Goal: Information Seeking & Learning: Check status

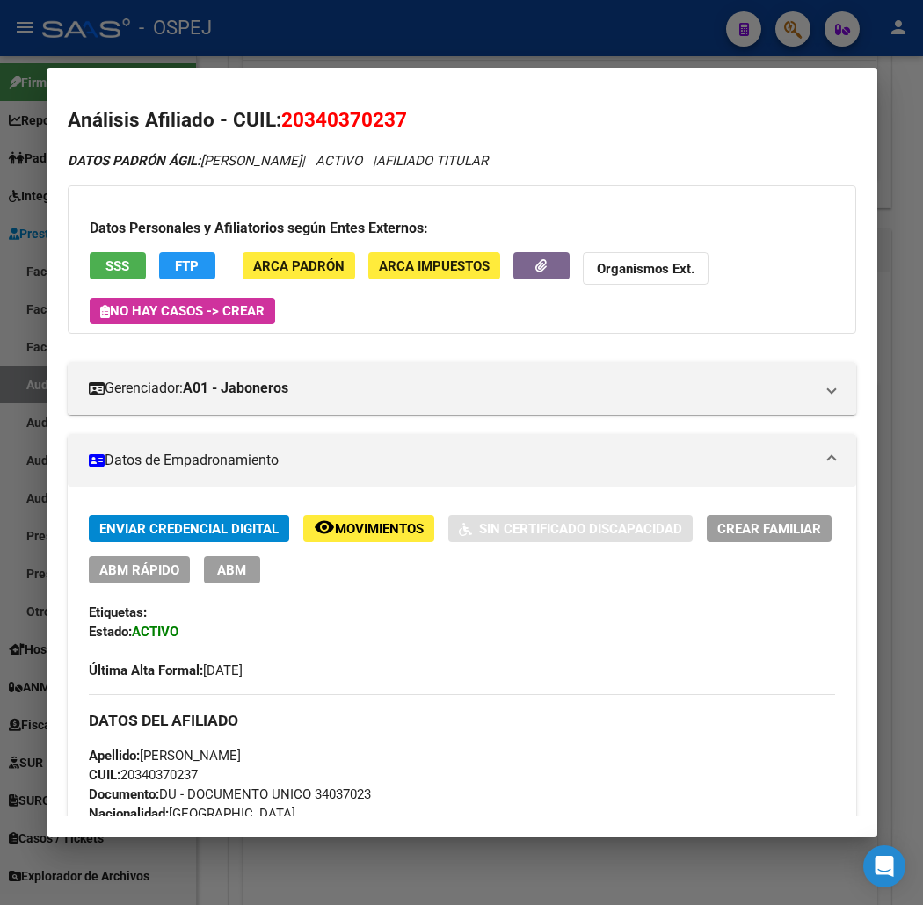
click at [402, 42] on div at bounding box center [461, 452] width 923 height 905
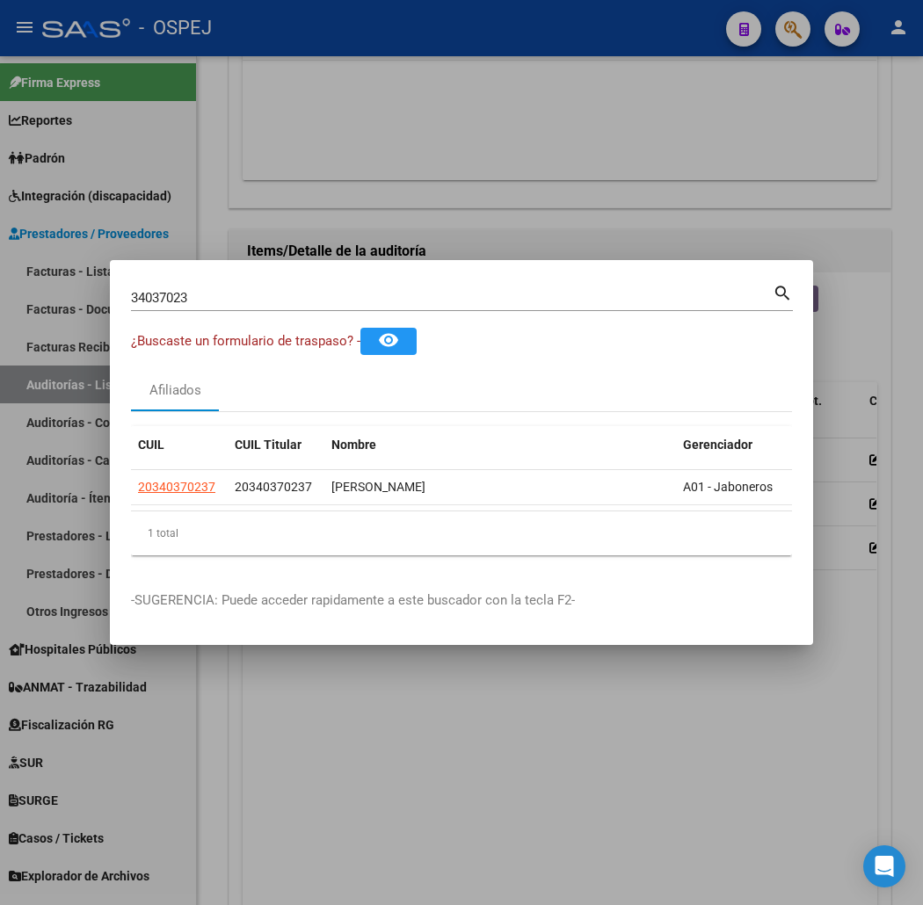
click at [362, 292] on input "34037023" at bounding box center [452, 298] width 642 height 16
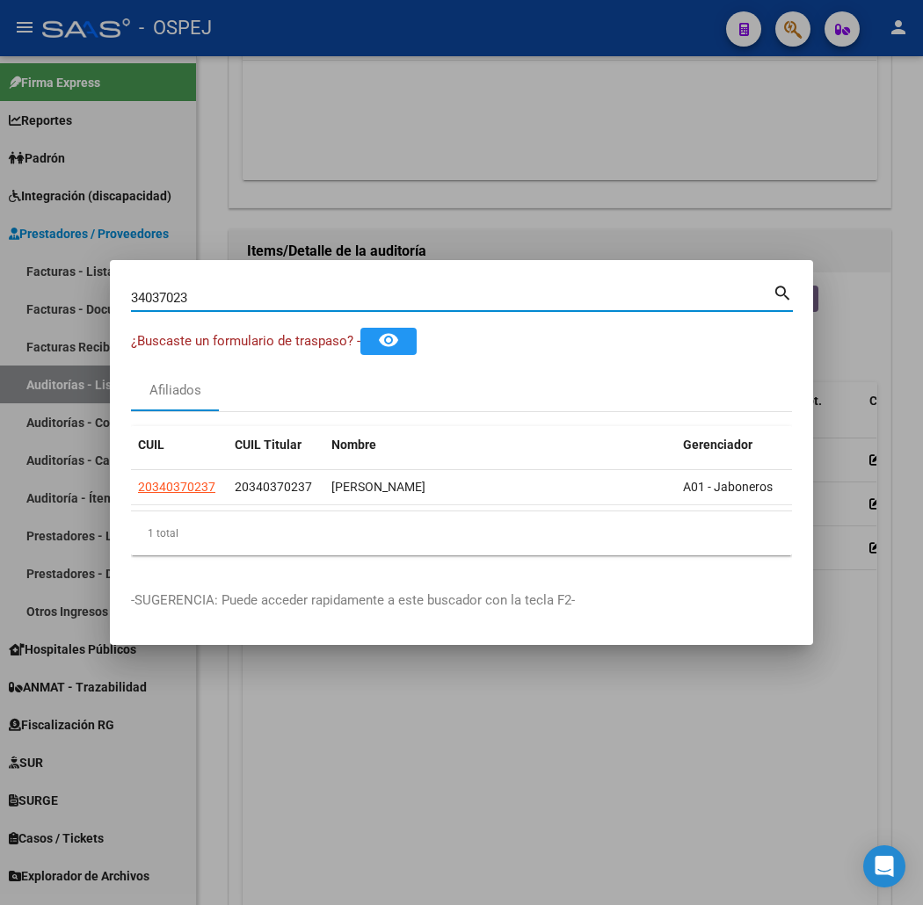
drag, startPoint x: 362, startPoint y: 292, endPoint x: 363, endPoint y: 306, distance: 14.1
click at [362, 293] on input "34037023" at bounding box center [452, 298] width 642 height 16
type input "29437801"
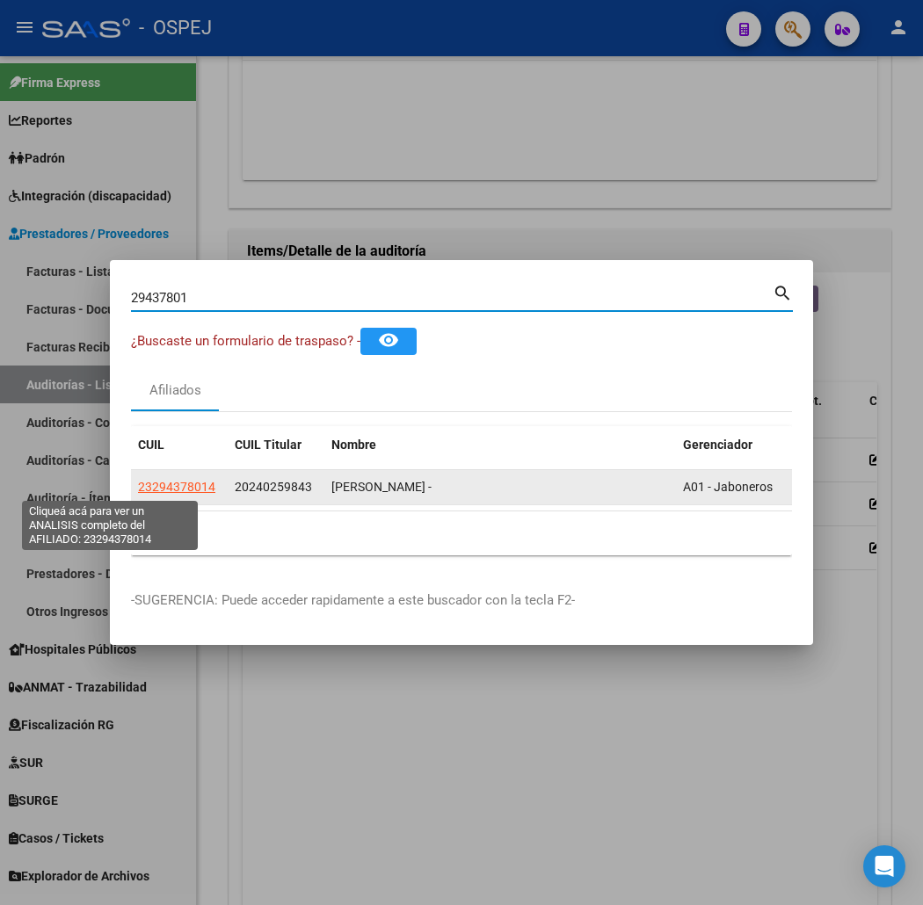
click at [138, 485] on span "23294378014" at bounding box center [176, 487] width 77 height 14
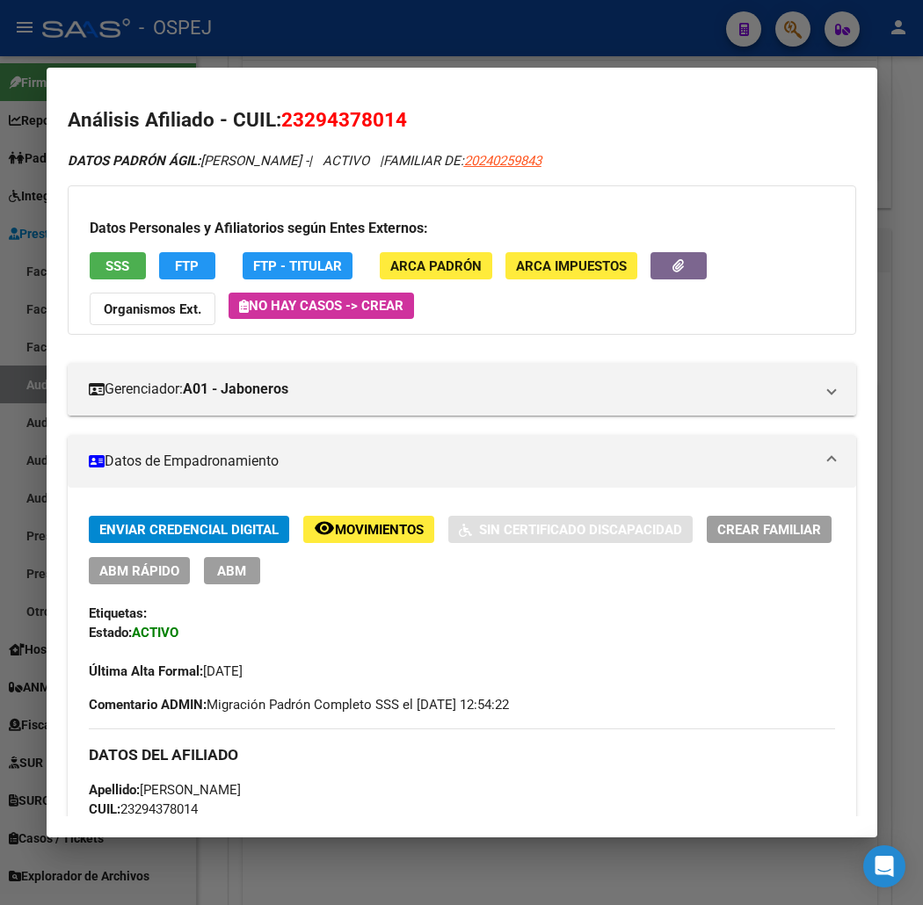
click at [105, 266] on span "SSS" at bounding box center [117, 266] width 24 height 16
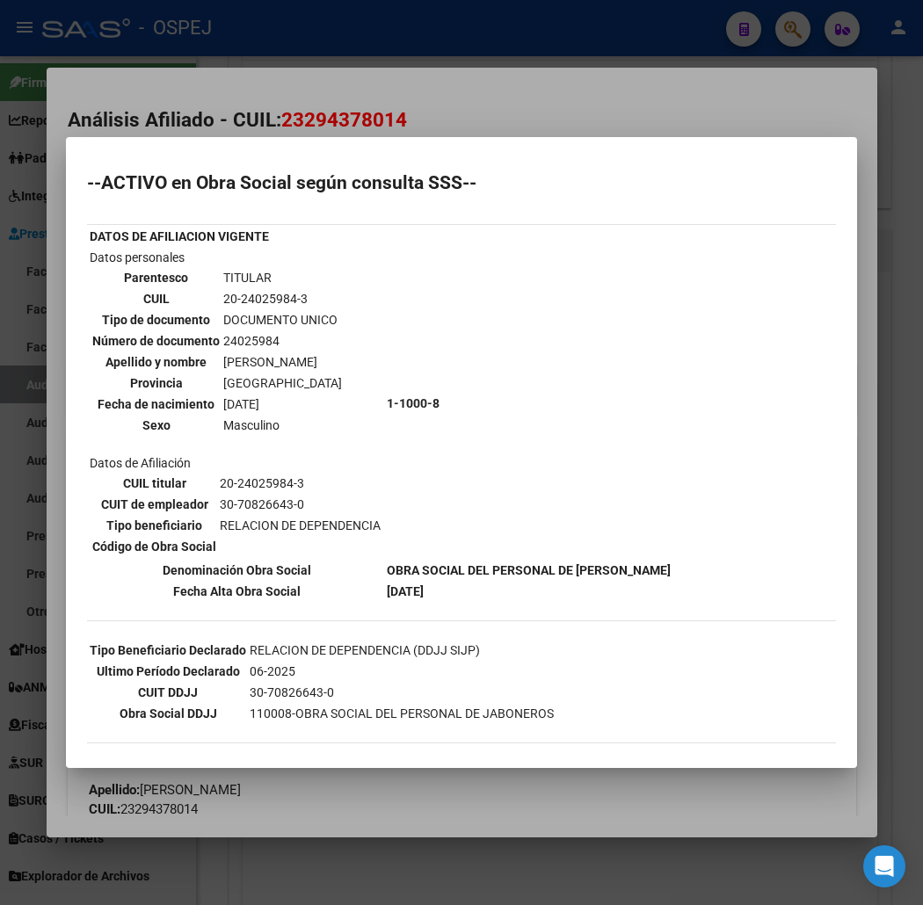
click at [438, 66] on div at bounding box center [461, 452] width 923 height 905
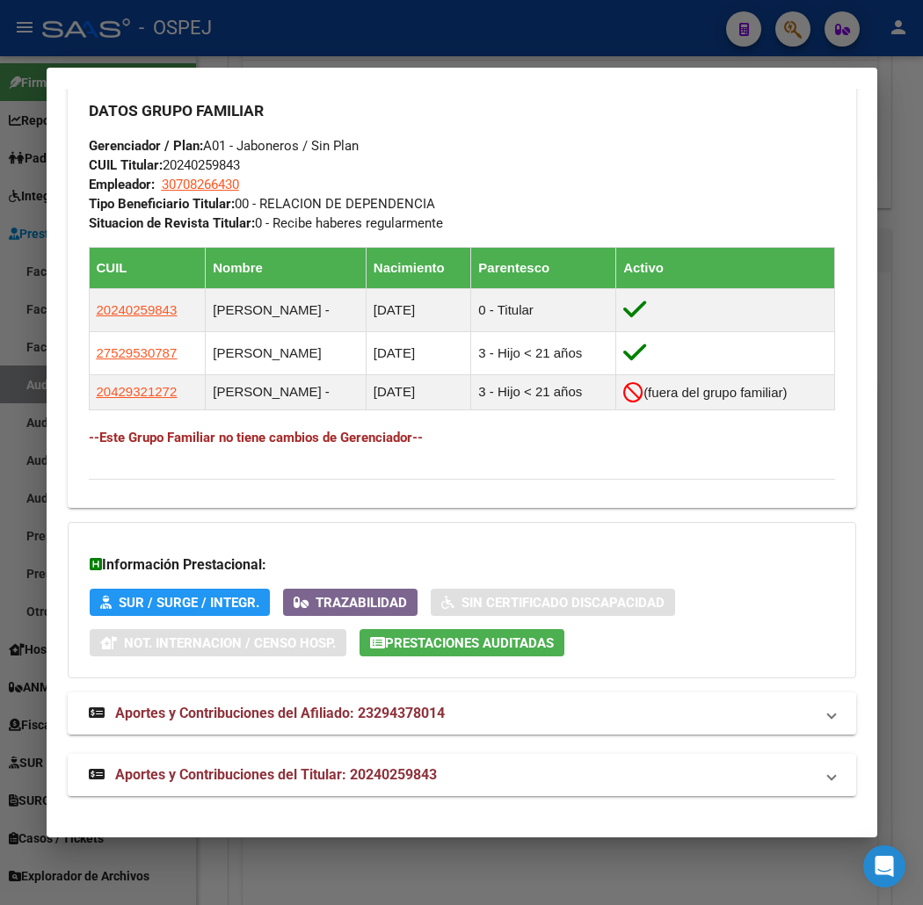
click at [411, 769] on mat-panel-title "Aportes y Contribuciones del Titular: 20240259843" at bounding box center [451, 775] width 725 height 21
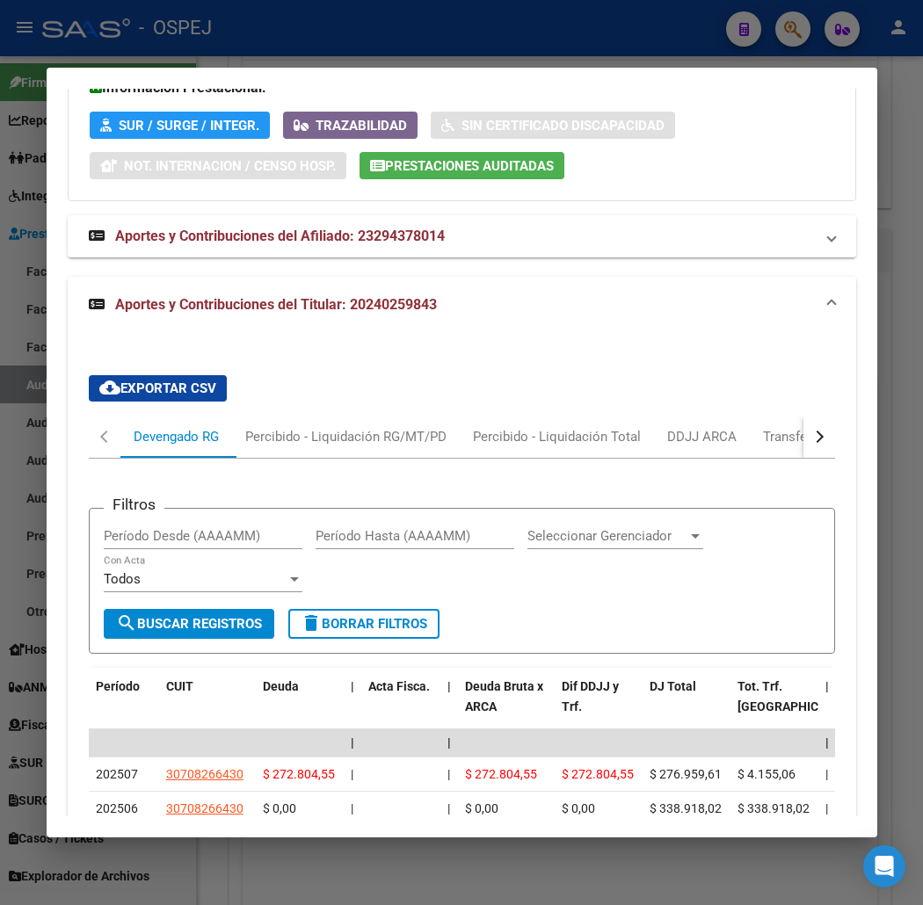
scroll to position [1808, 0]
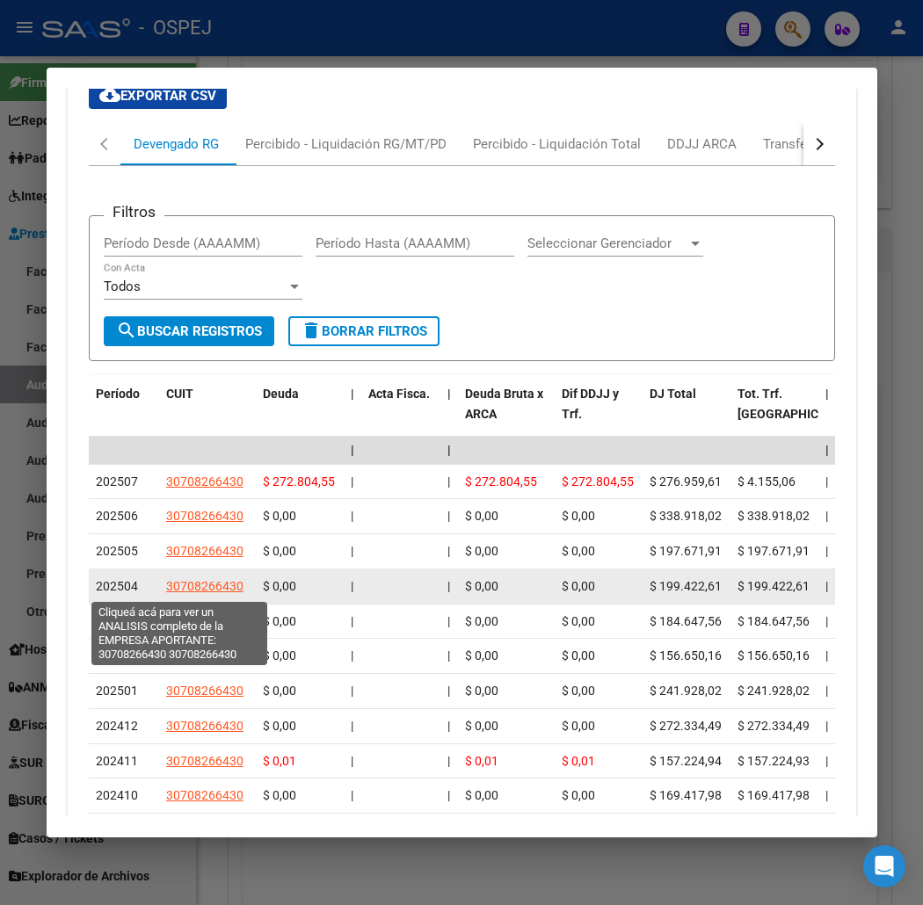
click at [187, 578] on app-link-go-to "30708266430" at bounding box center [204, 587] width 77 height 20
click at [186, 584] on span "30708266430" at bounding box center [204, 586] width 77 height 14
type textarea "30708266430"
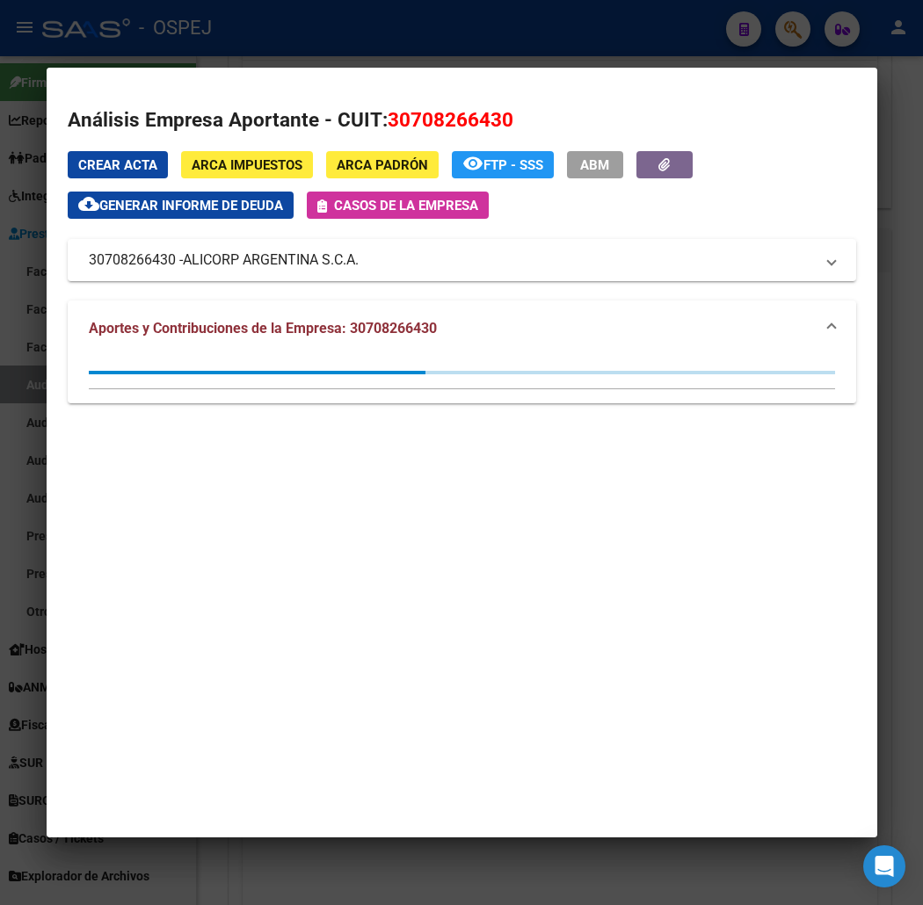
click at [148, 62] on div at bounding box center [461, 452] width 923 height 905
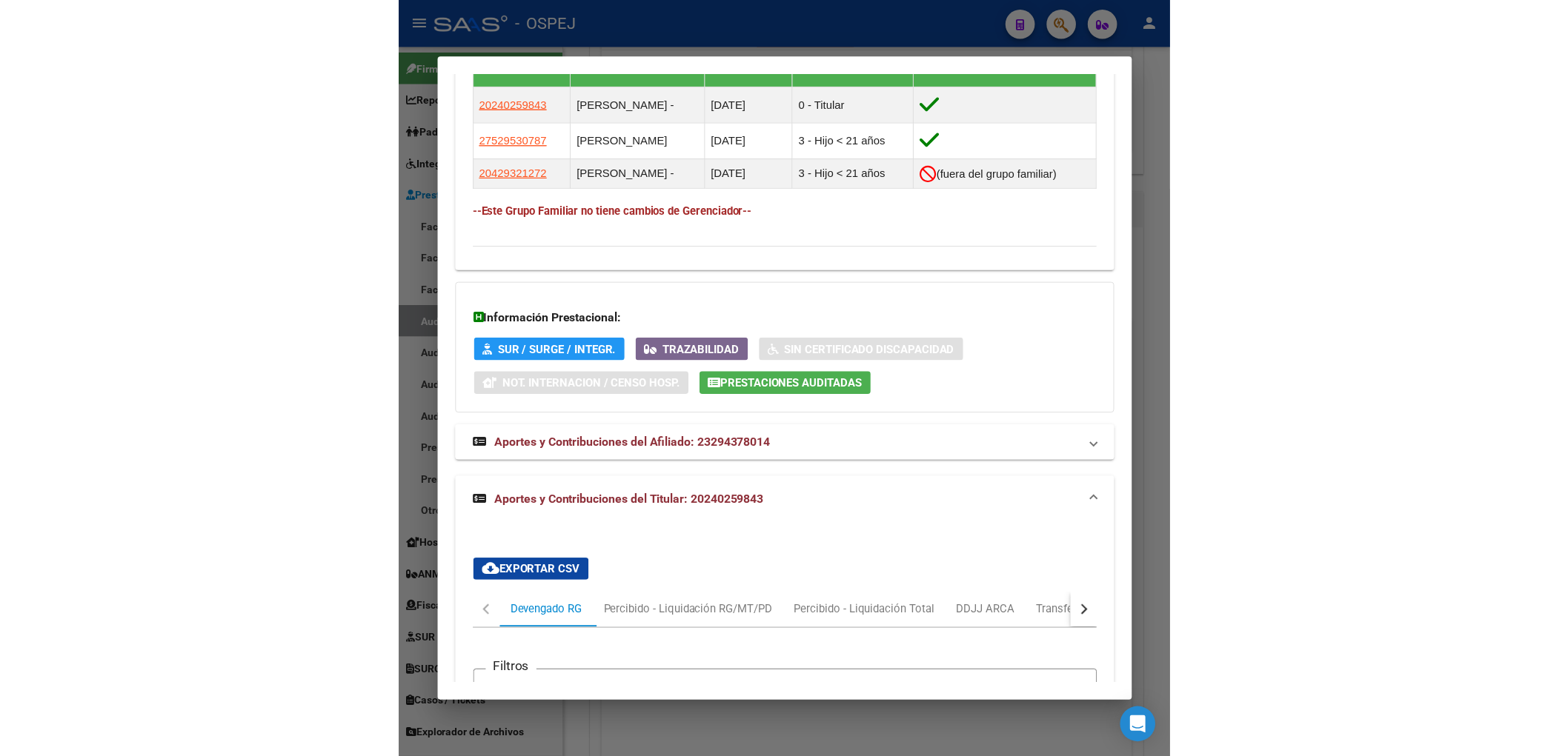
scroll to position [700, 0]
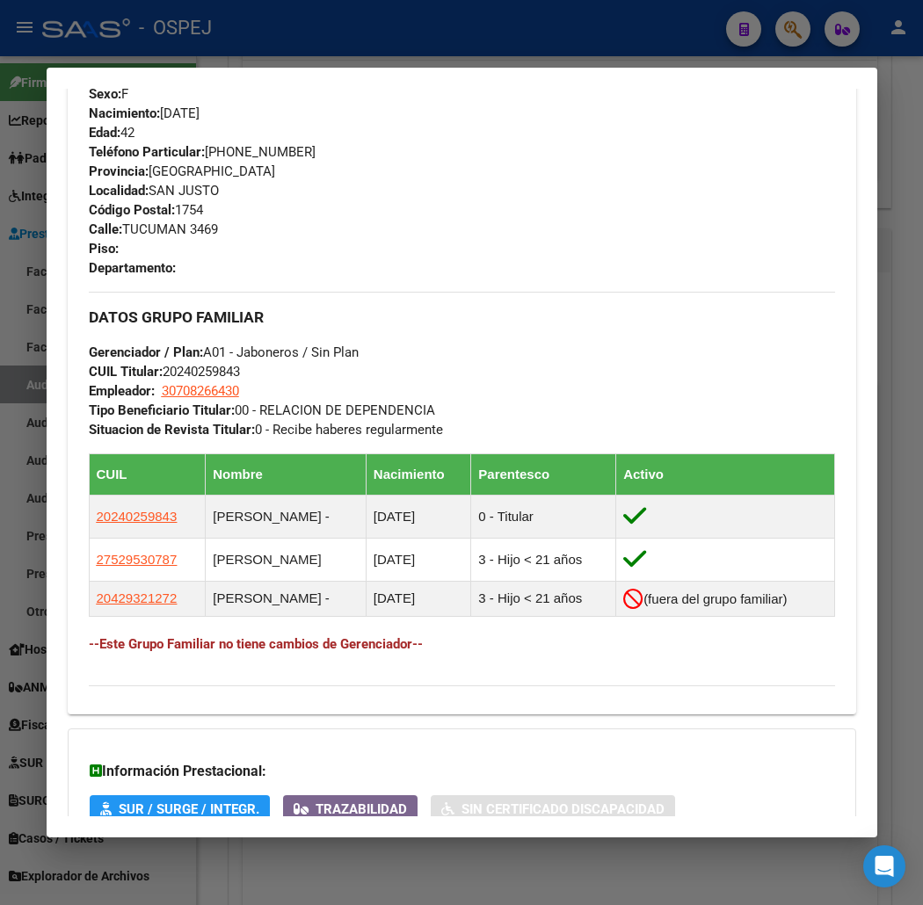
click at [258, 33] on div at bounding box center [461, 452] width 923 height 905
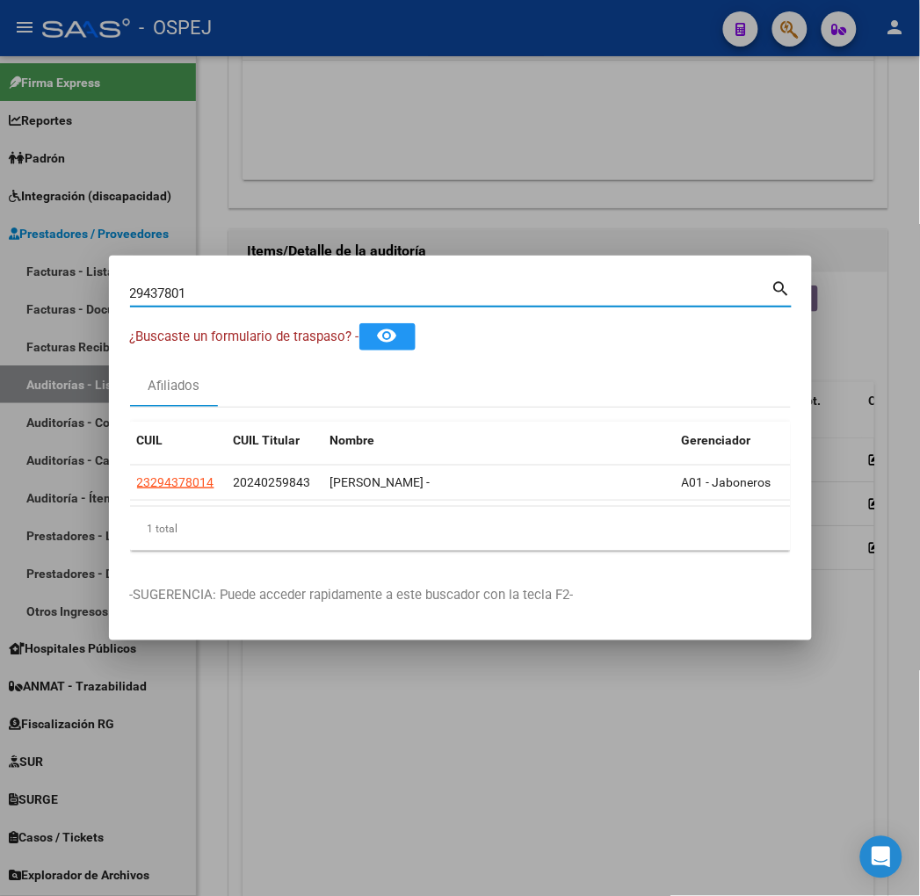
click at [130, 294] on input "29437801" at bounding box center [451, 294] width 642 height 16
type input "34037023"
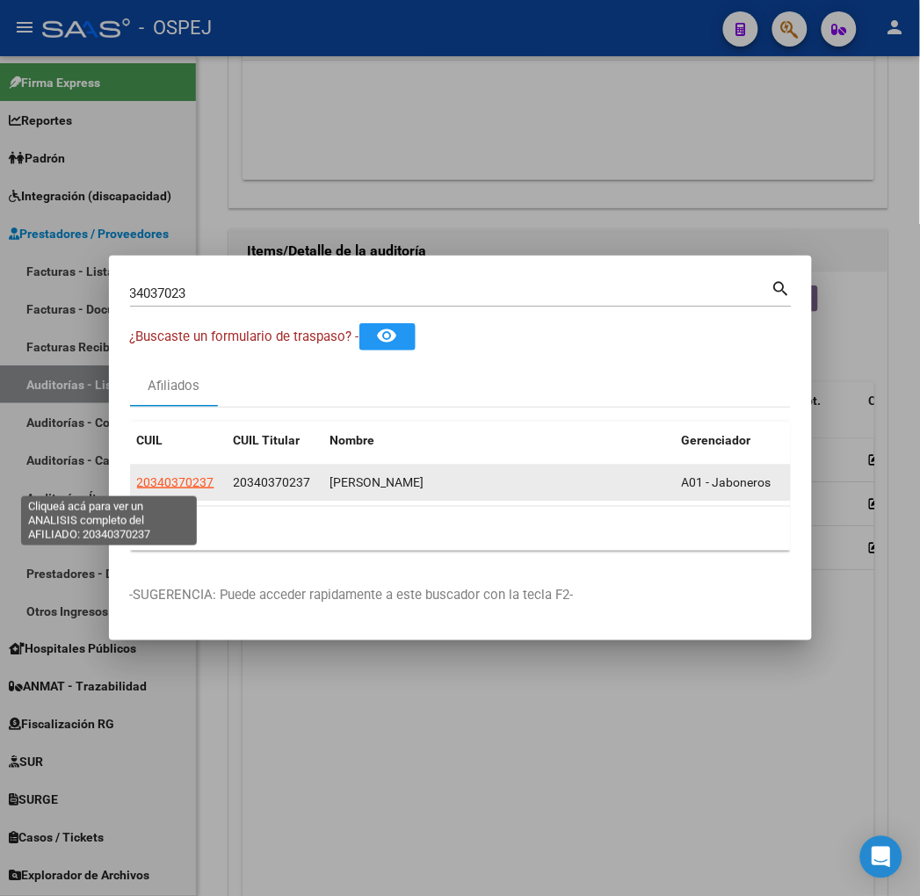
click at [137, 481] on span "20340370237" at bounding box center [175, 482] width 77 height 14
type textarea "20340370237"
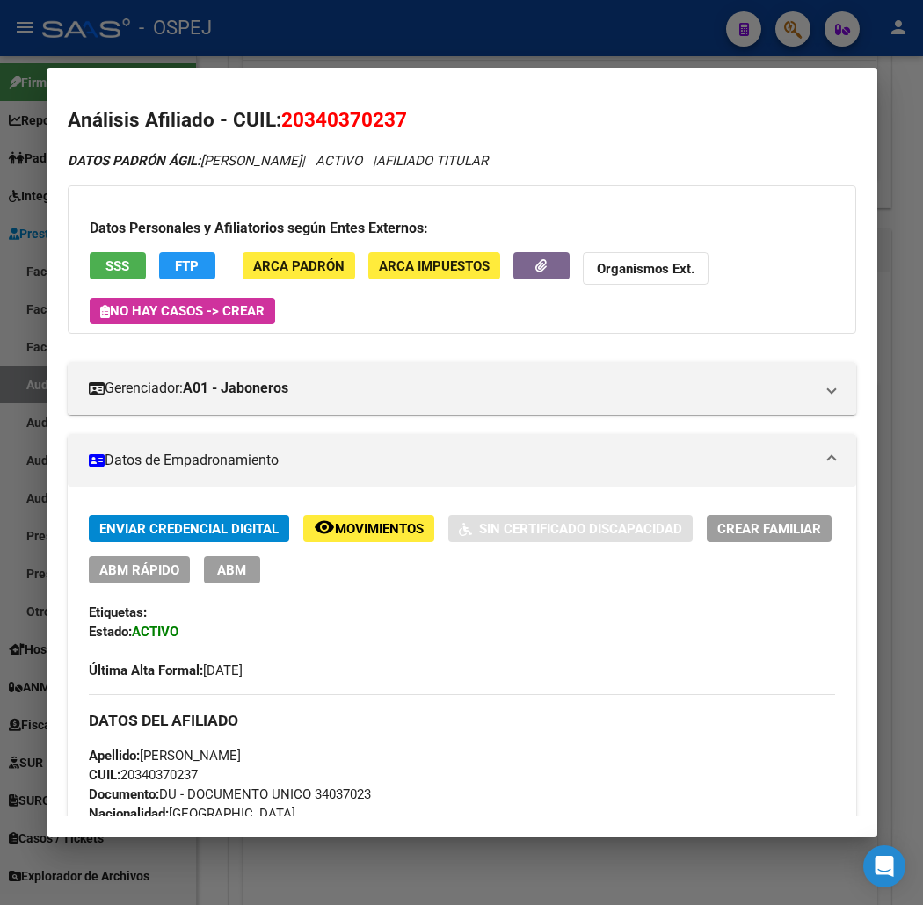
click at [304, 127] on span "20340370237" at bounding box center [344, 119] width 126 height 23
copy span "20340370237"
click at [603, 261] on strong "Organismos Ext." at bounding box center [646, 269] width 98 height 16
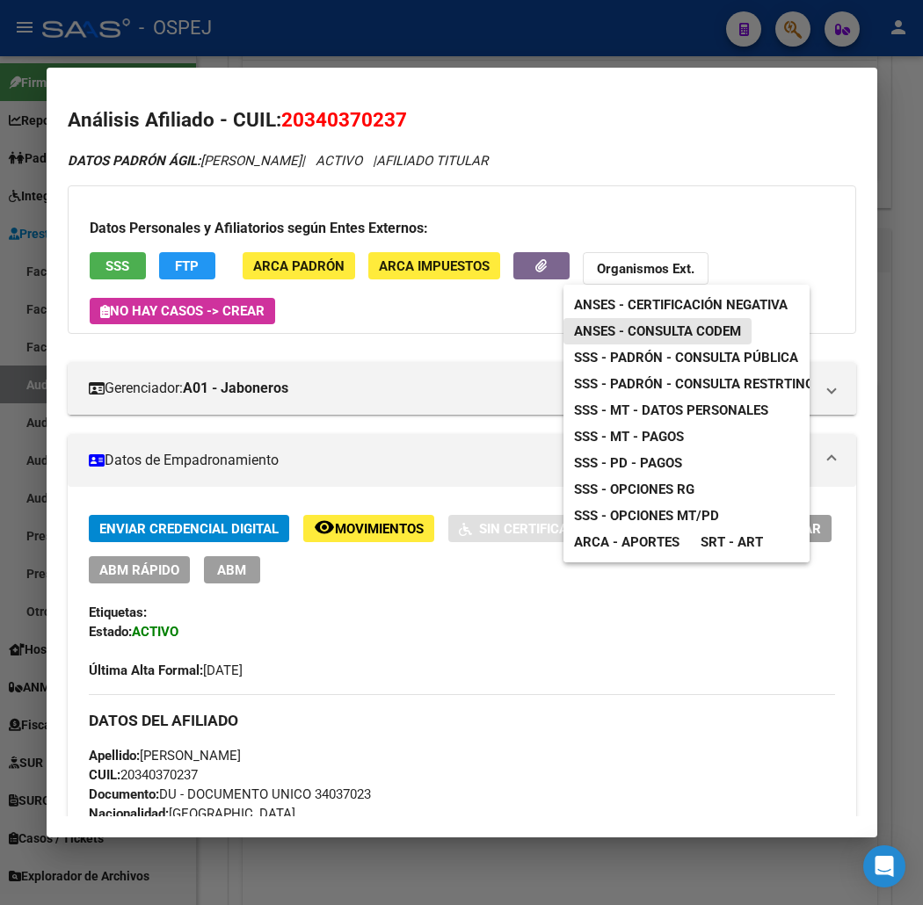
click at [636, 322] on link "ANSES - Consulta CODEM" at bounding box center [657, 331] width 188 height 26
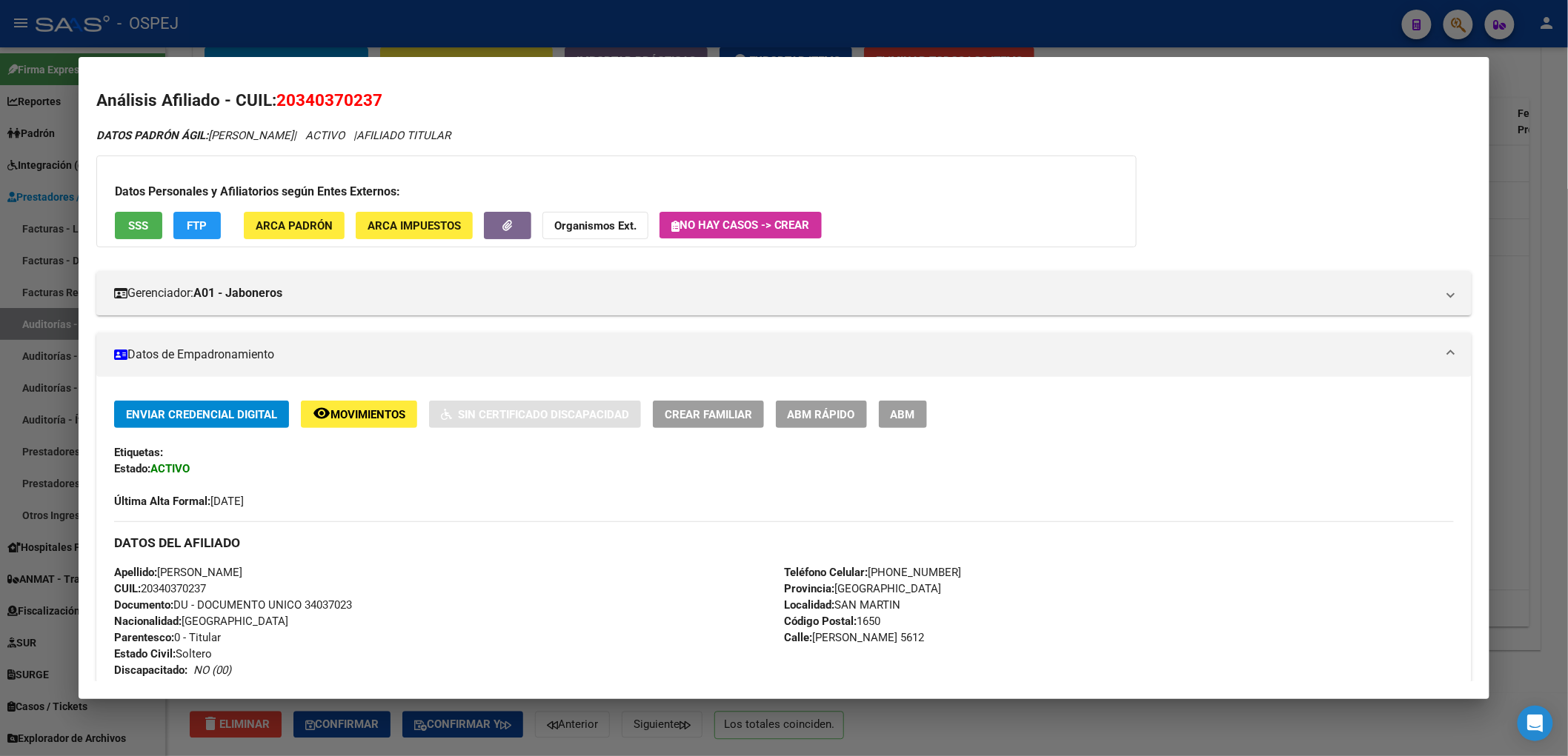
scroll to position [935, 0]
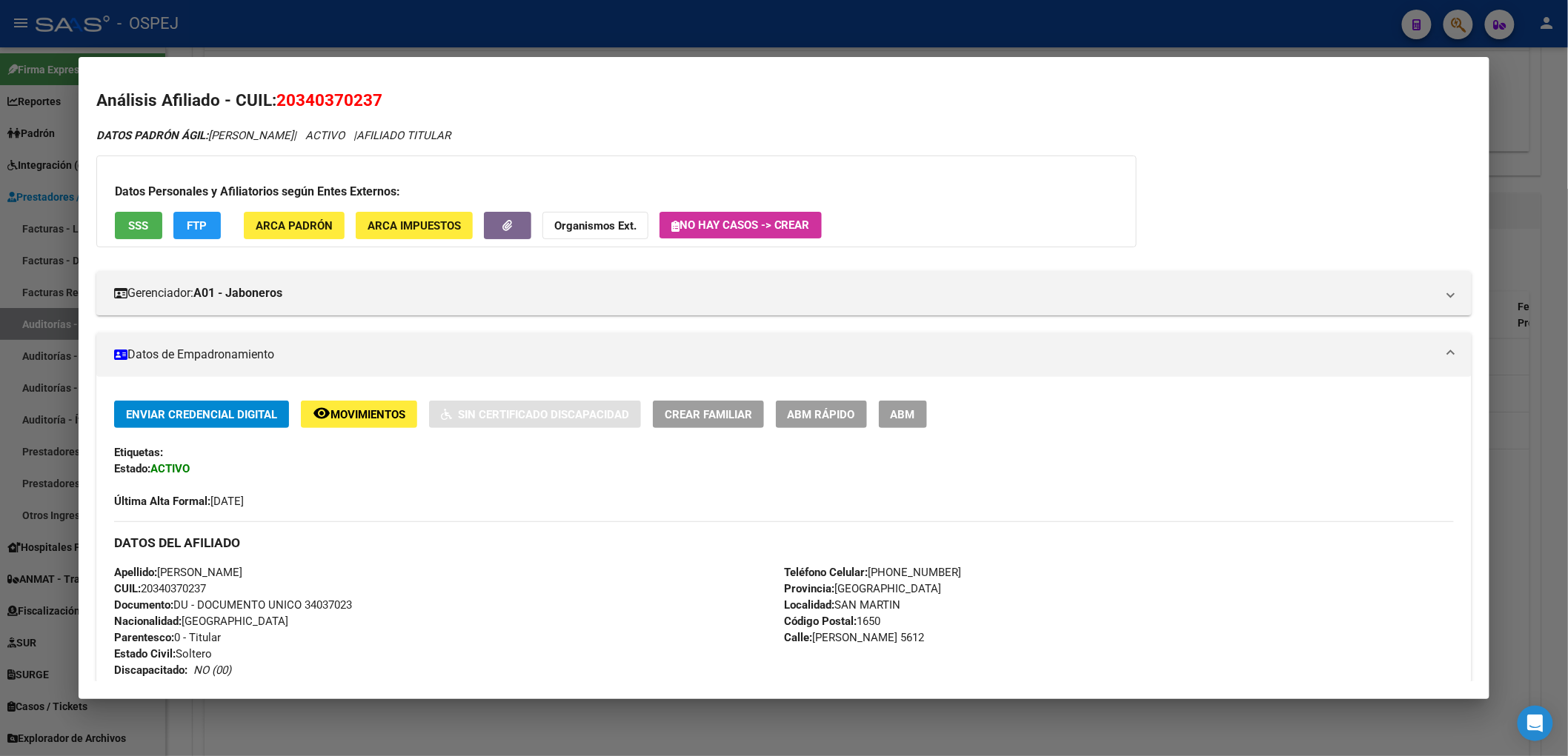
click at [282, 35] on div at bounding box center [784, 378] width 1568 height 756
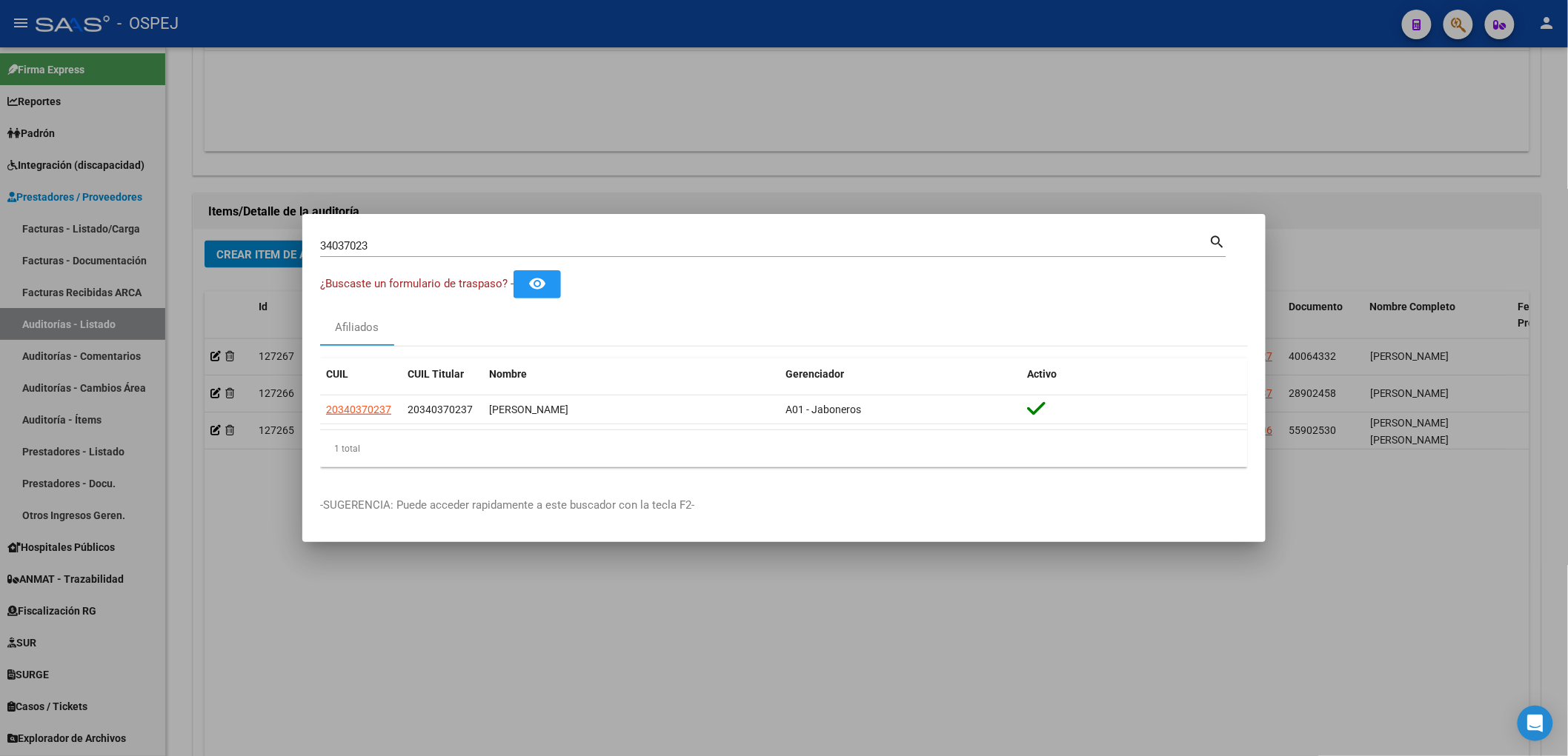
click at [346, 242] on div "34037023 Buscar (apellido, dni, cuil, nro traspaso, cuit, obra social)" at bounding box center [765, 246] width 889 height 22
click at [346, 242] on input "34037023" at bounding box center [765, 246] width 889 height 13
paste input "43788675"
type input "43788675"
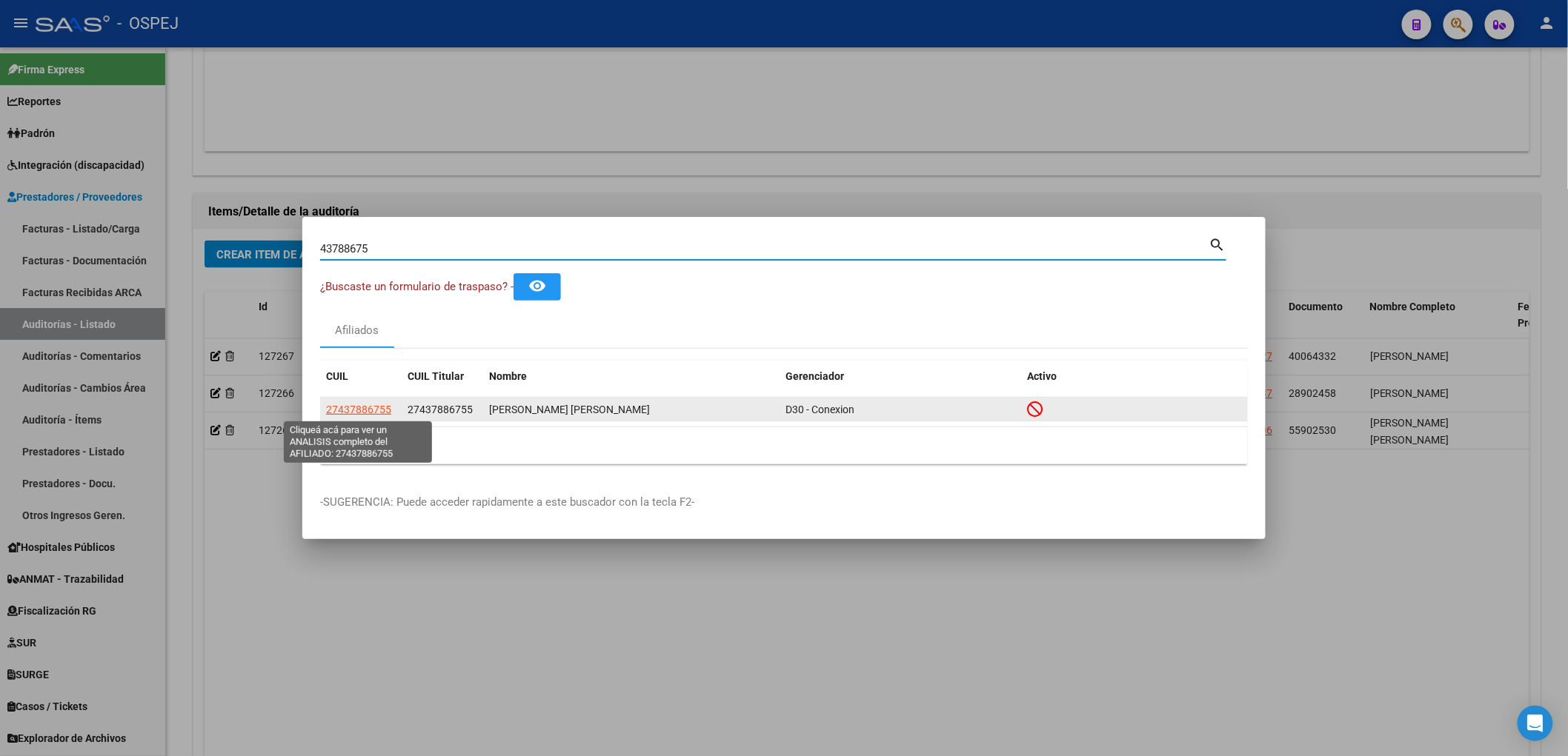
click at [341, 407] on span "27437886755" at bounding box center [358, 410] width 65 height 12
type textarea "27437886755"
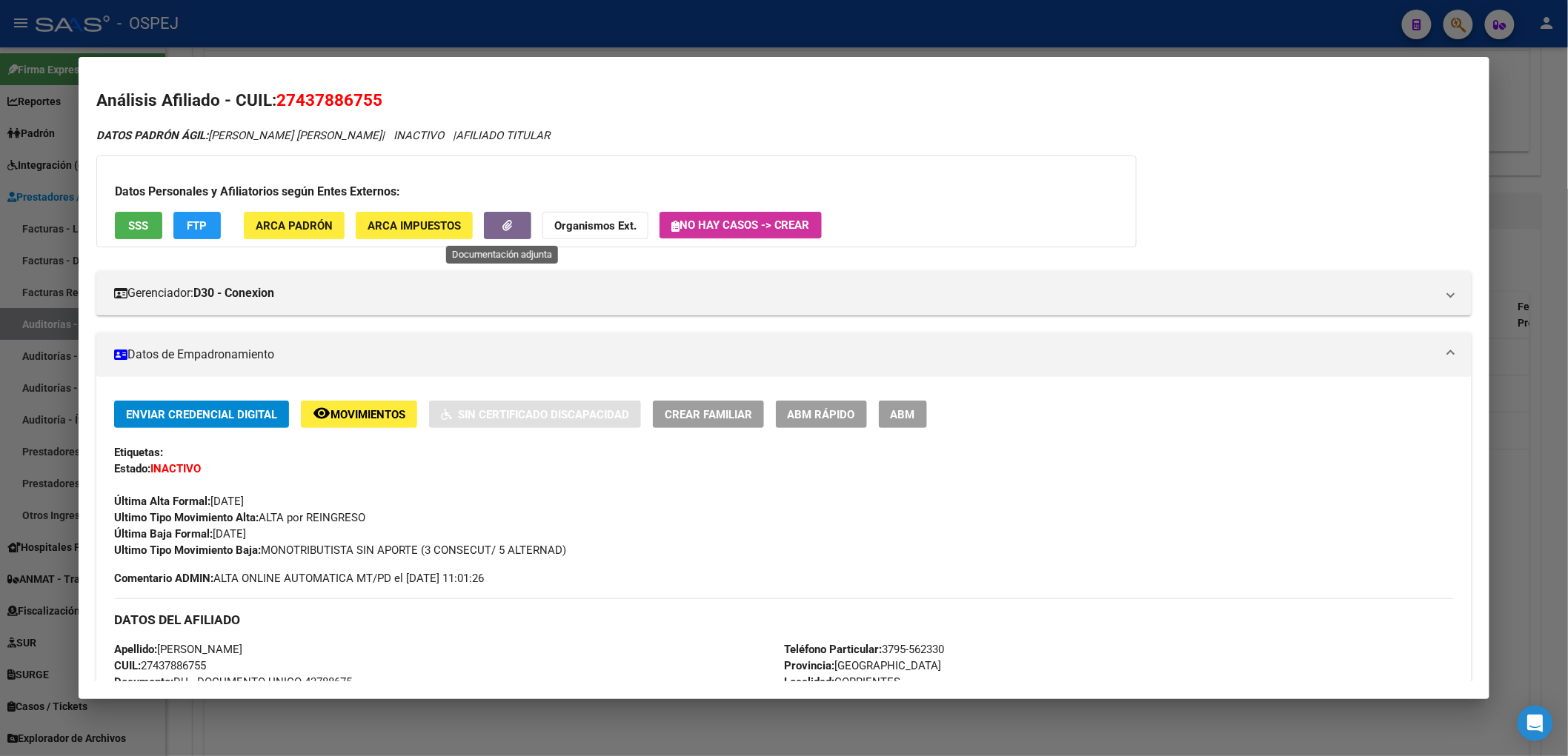
click at [498, 225] on button "button" at bounding box center [507, 225] width 47 height 28
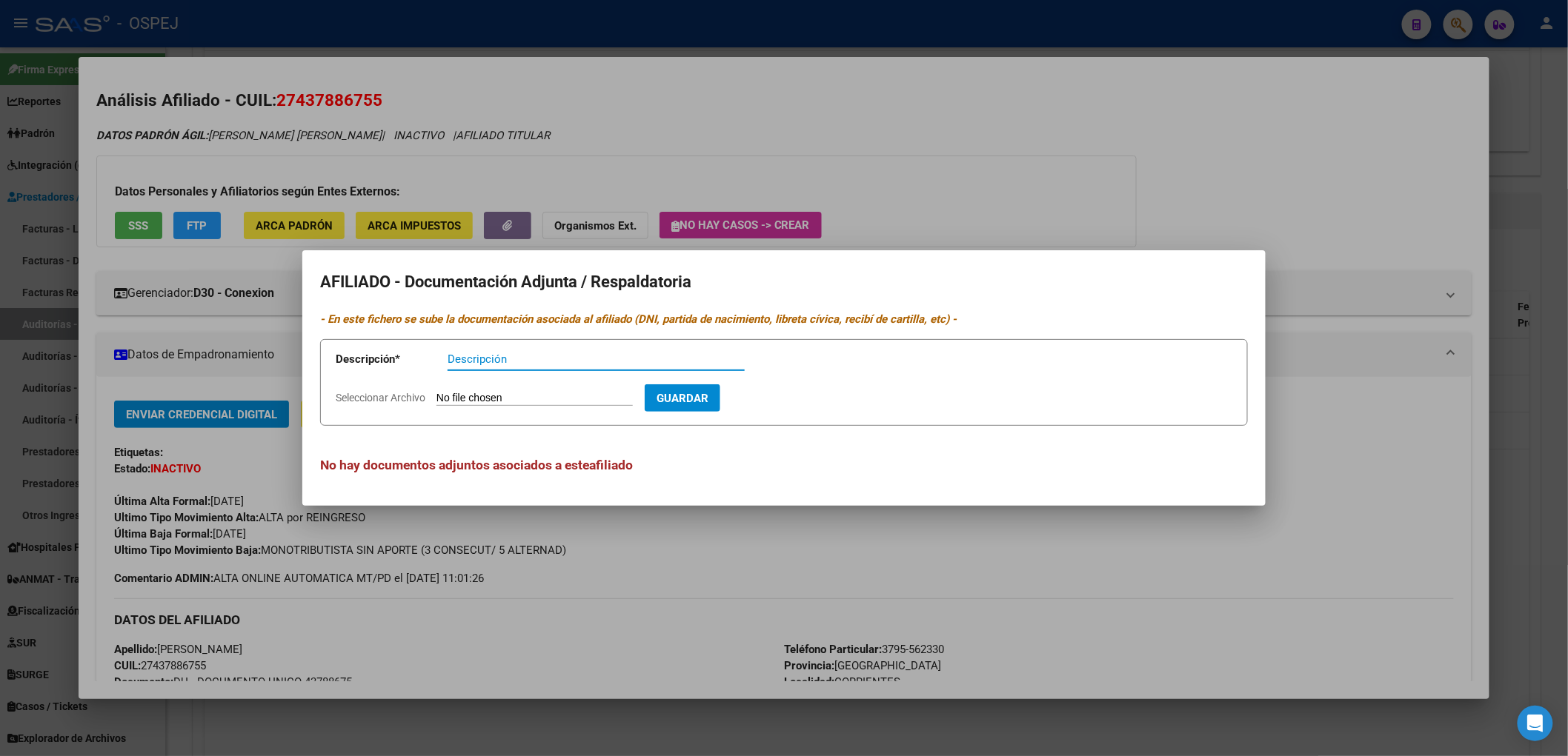
click at [433, 137] on div at bounding box center [784, 378] width 1568 height 756
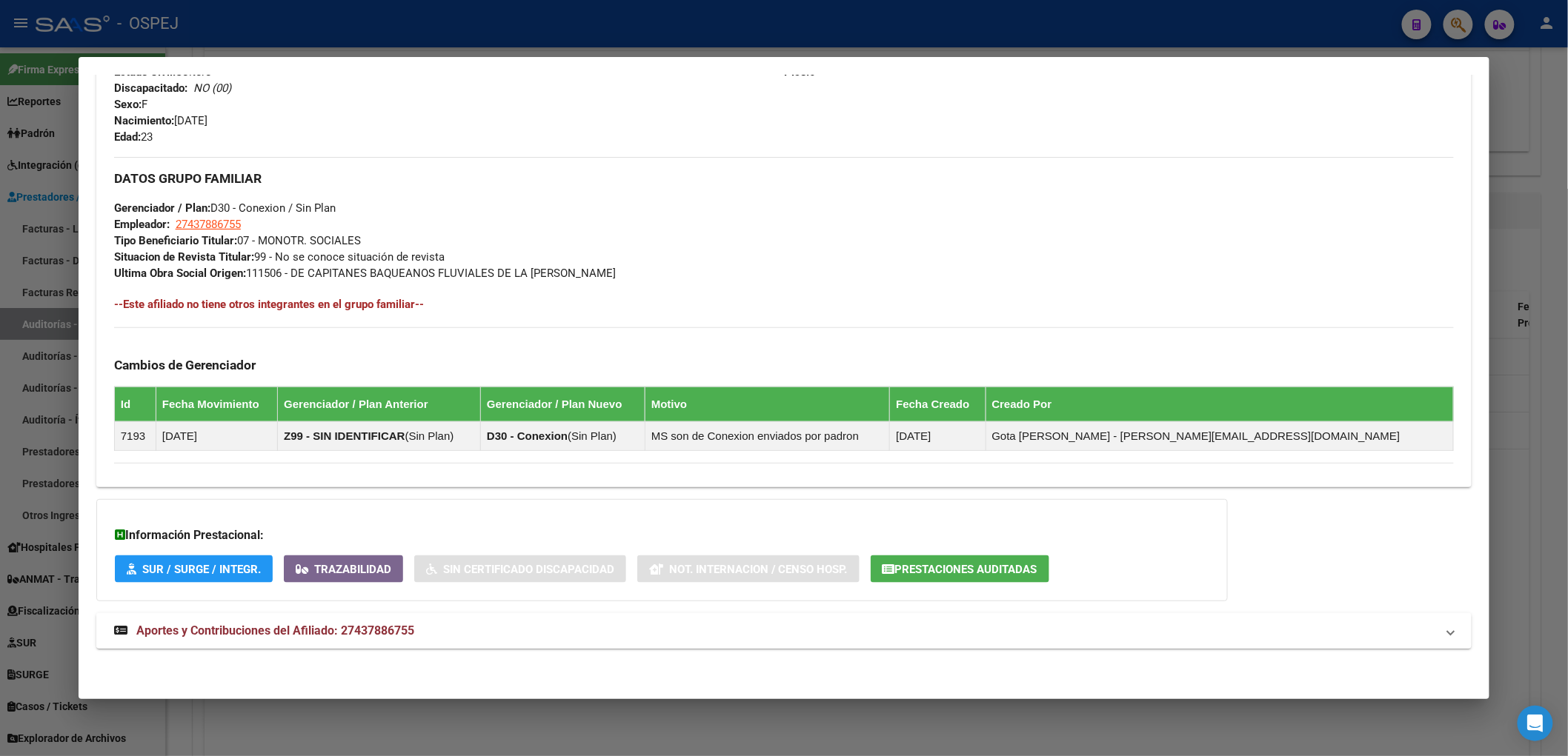
click at [464, 637] on mat-panel-title "Aportes y Contribuciones del Afiliado: 27437886755" at bounding box center [775, 630] width 1322 height 18
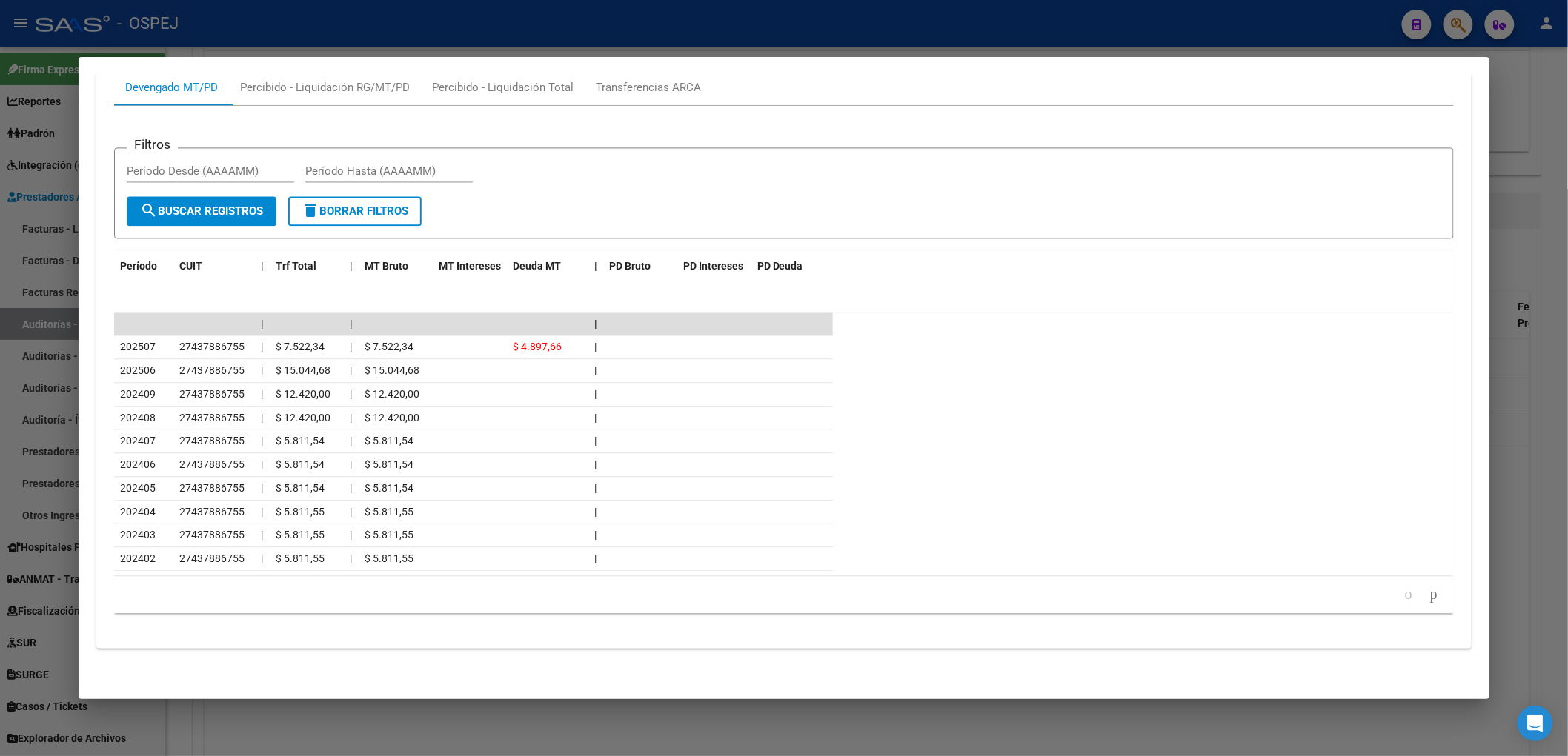
scroll to position [749, 0]
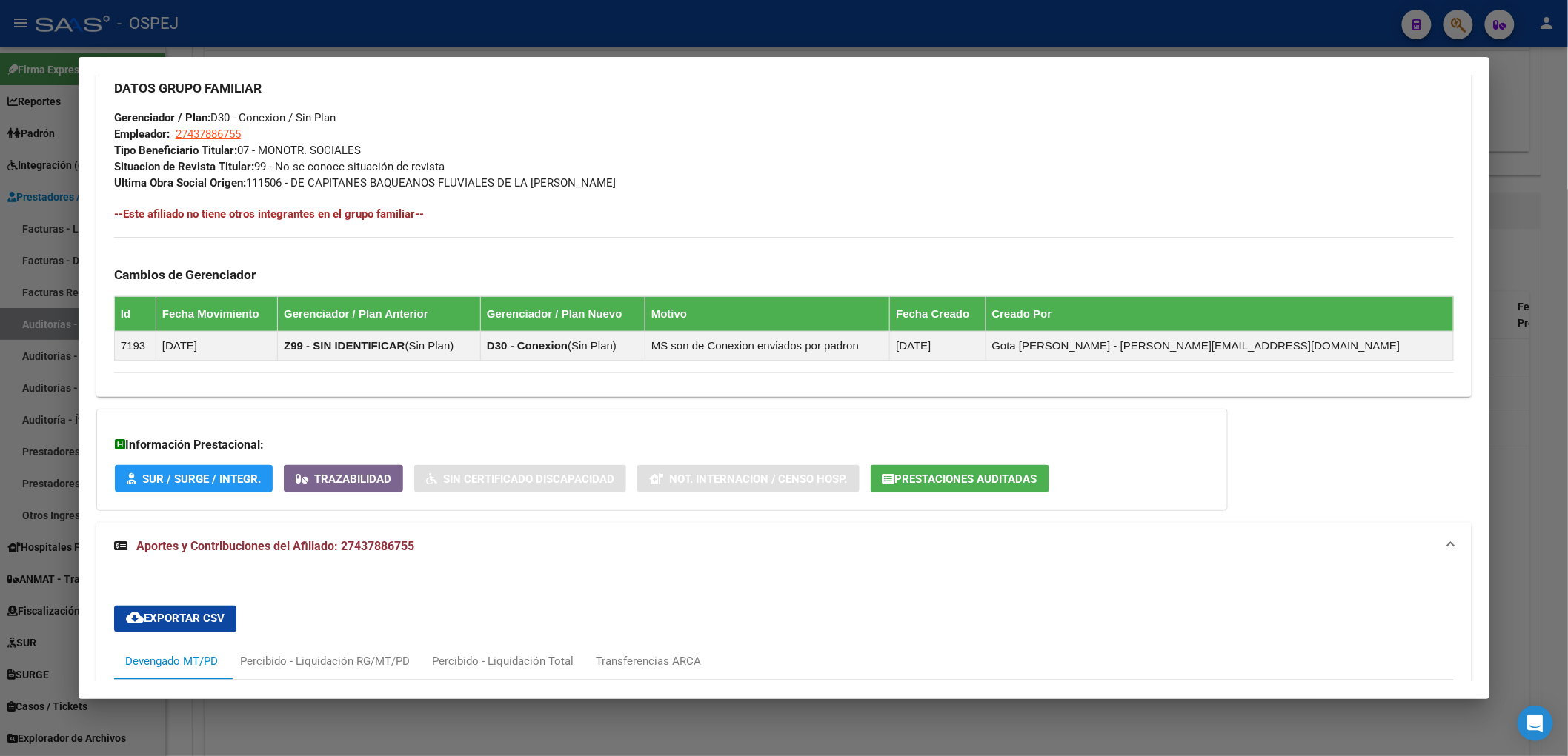
click at [307, 52] on div at bounding box center [784, 378] width 1568 height 756
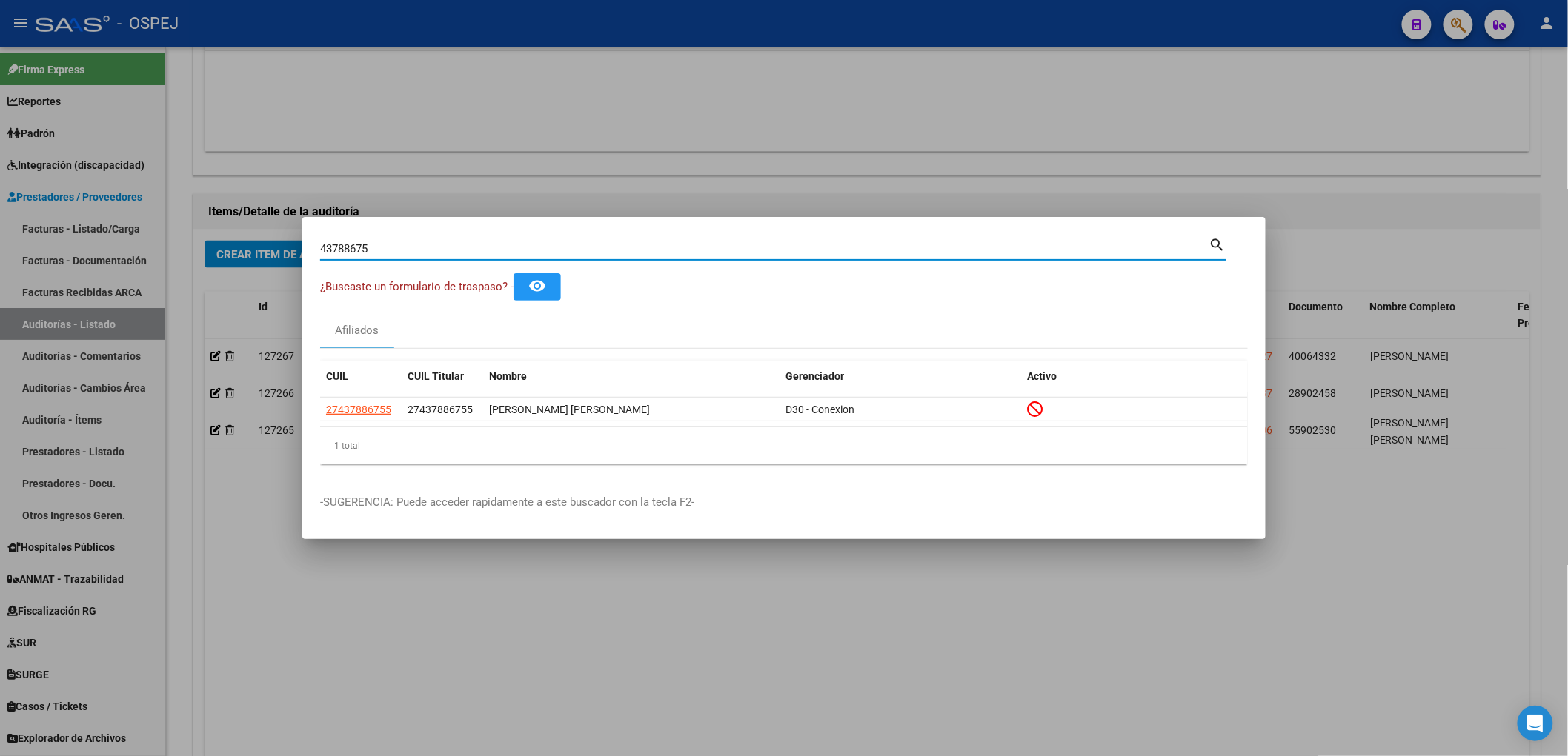
click at [329, 253] on input "43788675" at bounding box center [765, 249] width 889 height 13
paste input "5282304"
type input "45282304"
